Goal: Information Seeking & Learning: Compare options

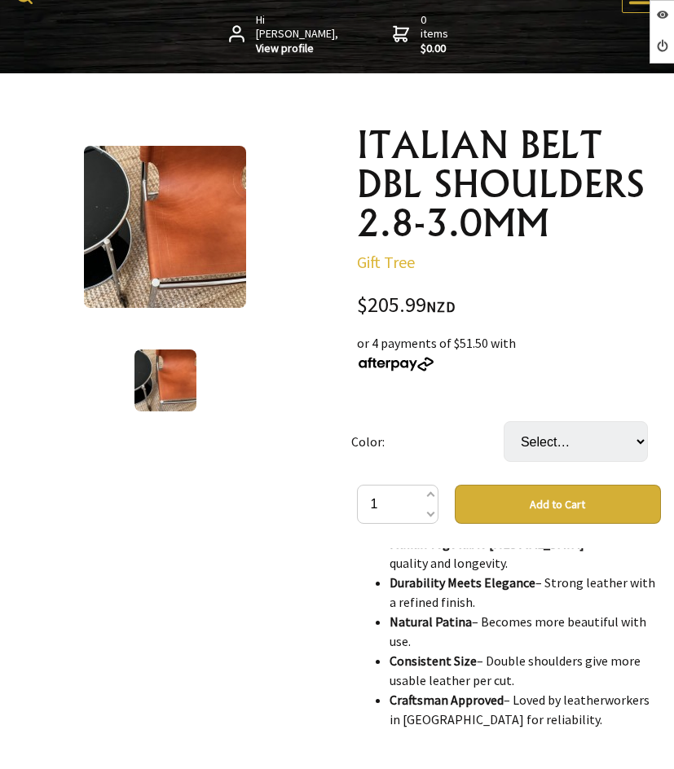
scroll to position [2291, 0]
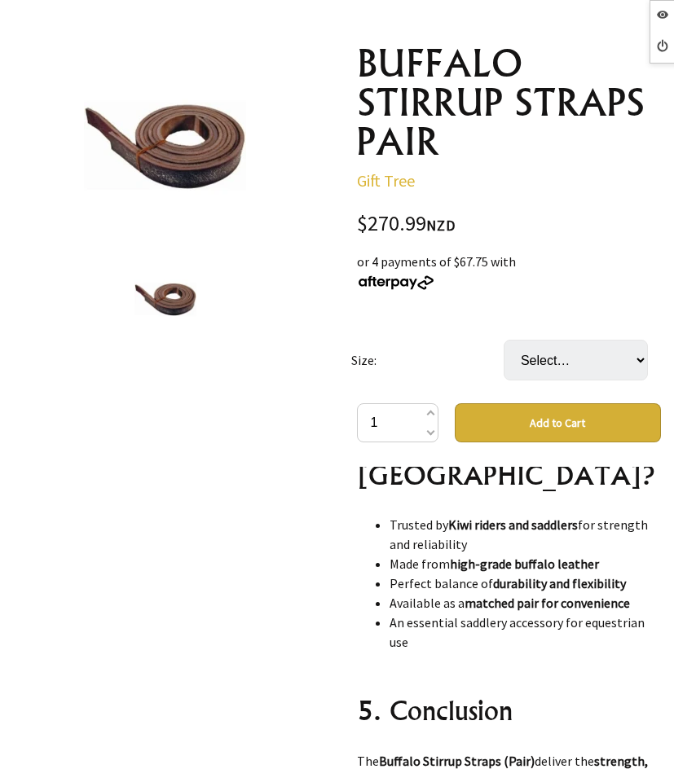
scroll to position [1492, 0]
